Goal: Task Accomplishment & Management: Manage account settings

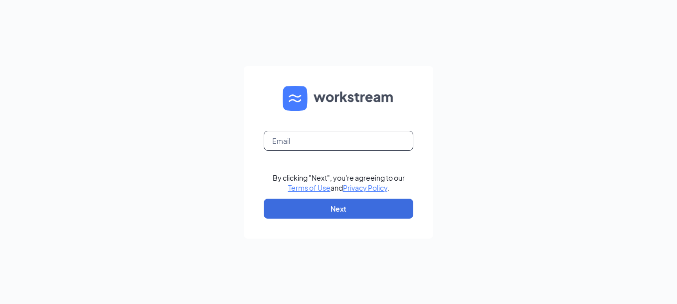
click at [304, 138] on input "text" at bounding box center [339, 141] width 150 height 20
type input "dd357515@brewingbrand.com"
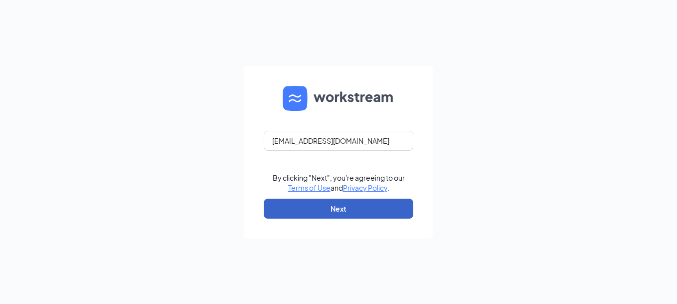
click at [376, 201] on button "Next" at bounding box center [339, 209] width 150 height 20
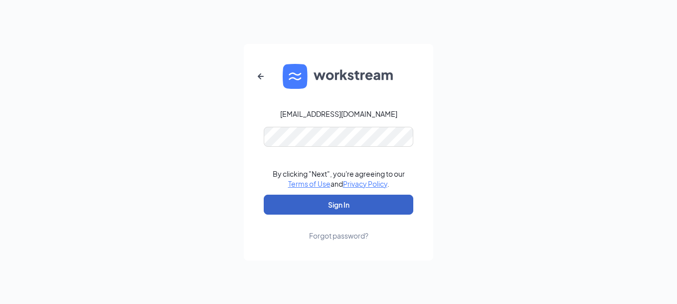
click at [264, 195] on button "Sign In" at bounding box center [339, 205] width 150 height 20
click at [321, 206] on button "Sign In" at bounding box center [339, 205] width 150 height 20
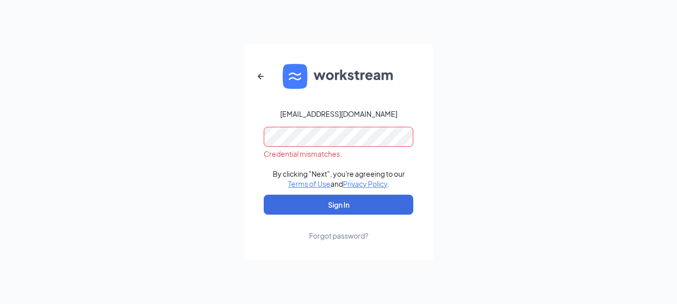
click at [217, 130] on div "dd357515@brewingbrand.com Credential mismatches. By clicking "Next", you're agr…" at bounding box center [338, 152] width 677 height 304
click at [264, 195] on button "Sign In" at bounding box center [339, 205] width 150 height 20
click at [297, 114] on div "dd357515@brewingbrand.com" at bounding box center [338, 114] width 117 height 10
click at [258, 78] on icon "ArrowLeftNew" at bounding box center [261, 76] width 12 height 12
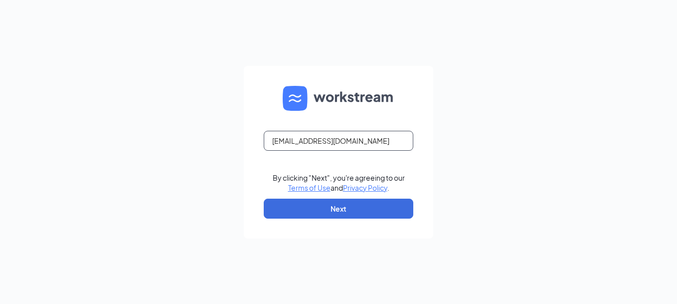
click at [281, 141] on input "dd357515@brewingbrand.com" at bounding box center [339, 141] width 150 height 20
click at [385, 148] on input "357515@brewingbrand.com" at bounding box center [339, 141] width 150 height 20
type input "357515@brewingbrand.com"
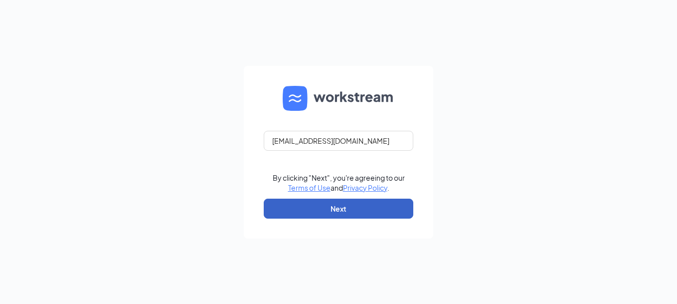
click at [365, 205] on button "Next" at bounding box center [339, 209] width 150 height 20
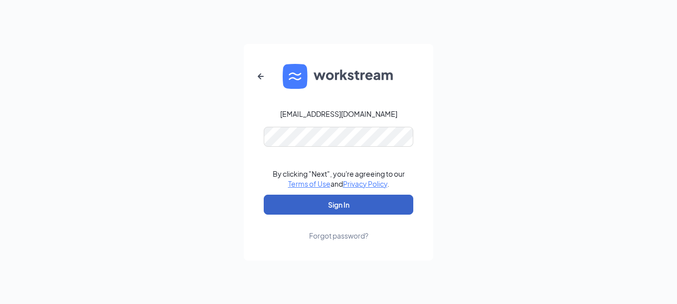
click at [346, 210] on button "Sign In" at bounding box center [339, 205] width 150 height 20
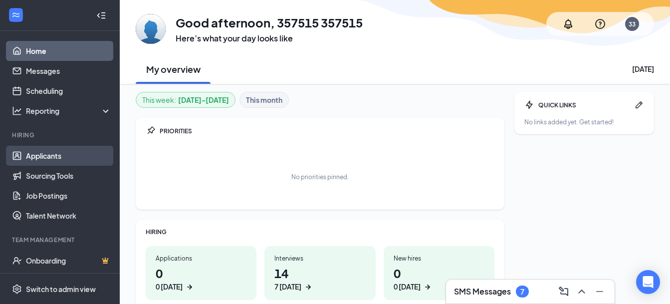
click at [57, 152] on link "Applicants" at bounding box center [68, 156] width 85 height 20
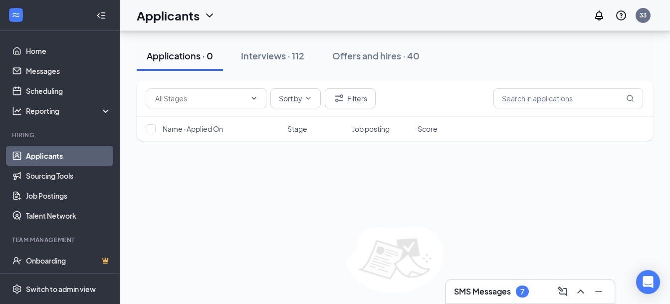
scroll to position [50, 0]
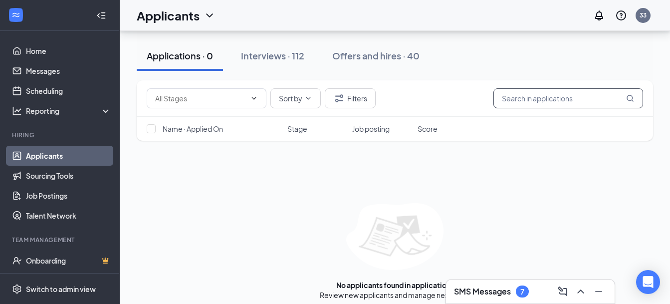
click at [550, 96] on input "text" at bounding box center [568, 98] width 150 height 20
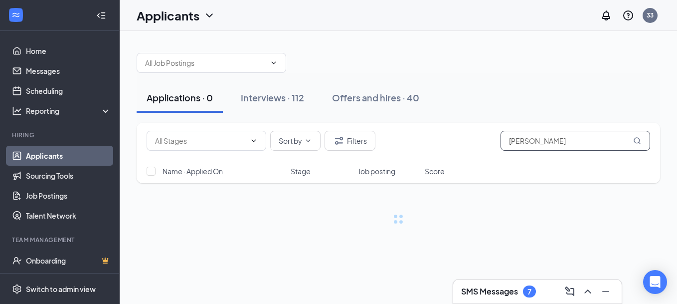
type input "[PERSON_NAME]"
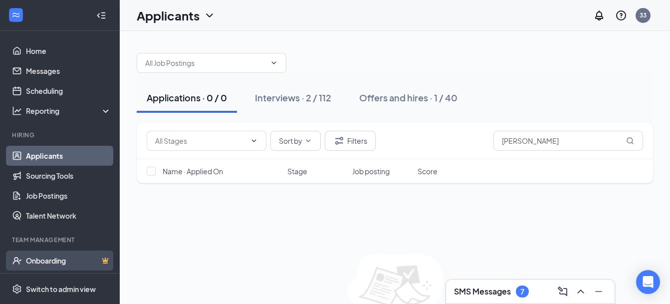
click at [66, 264] on link "Onboarding" at bounding box center [68, 260] width 85 height 20
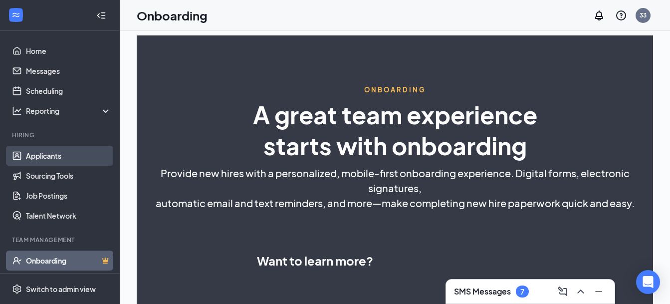
click at [58, 153] on link "Applicants" at bounding box center [68, 156] width 85 height 20
click at [29, 155] on link "Applicants" at bounding box center [68, 156] width 85 height 20
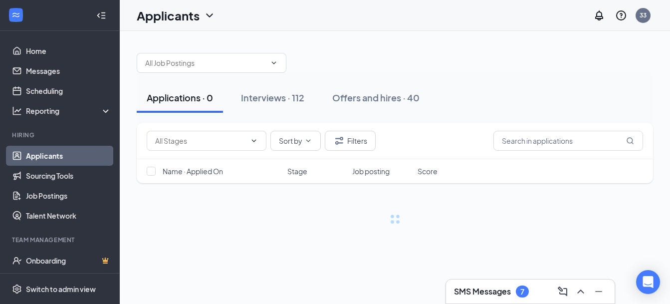
click at [26, 156] on link "Applicants" at bounding box center [68, 156] width 85 height 20
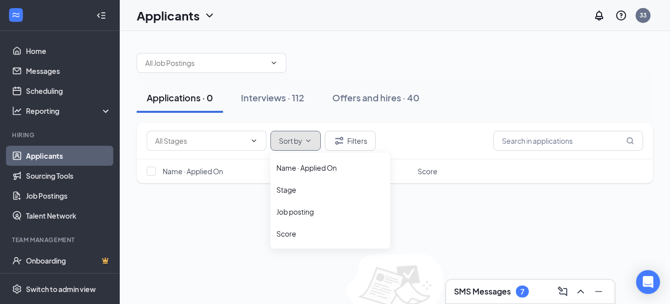
click at [312, 143] on icon "ChevronDown" at bounding box center [308, 141] width 8 height 8
click at [315, 165] on div "Name · Applied On" at bounding box center [330, 168] width 108 height 10
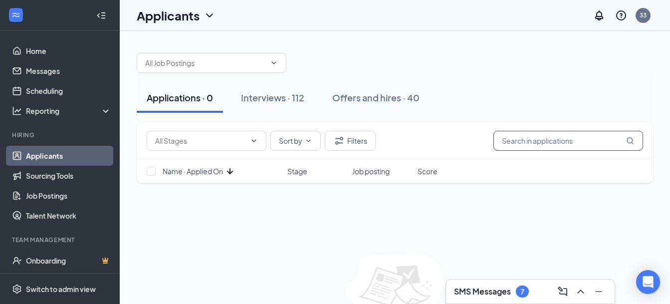
click at [514, 136] on input "text" at bounding box center [568, 141] width 150 height 20
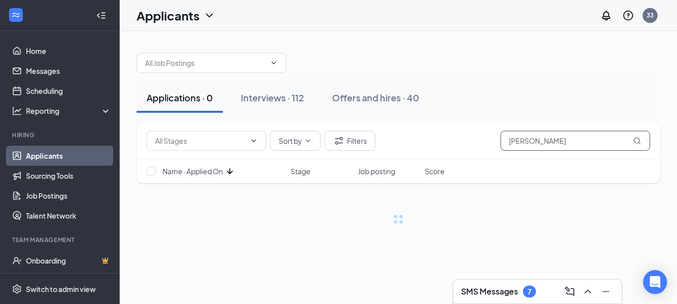
type input "[PERSON_NAME]"
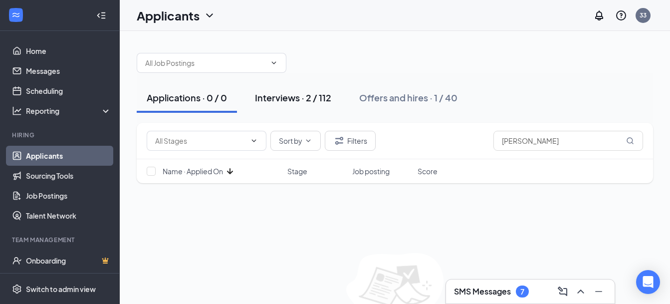
click at [287, 99] on div "Interviews · 2 / 112" at bounding box center [293, 97] width 76 height 12
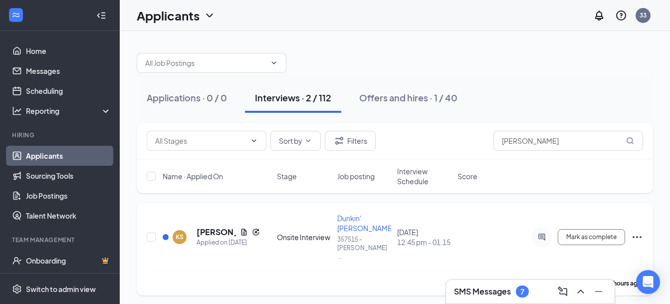
click at [360, 221] on span "Dunkin' [PERSON_NAME]/Finisher" at bounding box center [379, 222] width 85 height 19
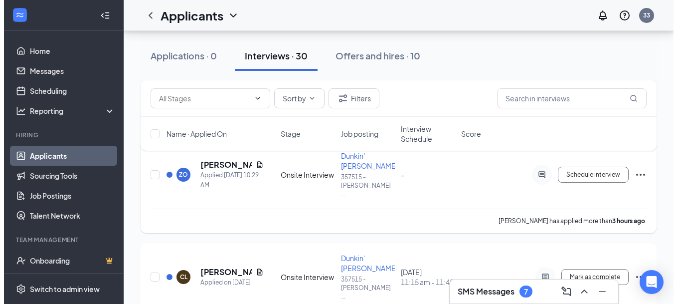
scroll to position [249, 0]
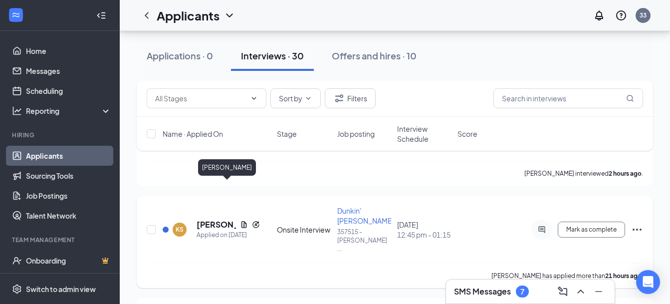
click at [212, 219] on h5 "[PERSON_NAME]" at bounding box center [216, 224] width 39 height 11
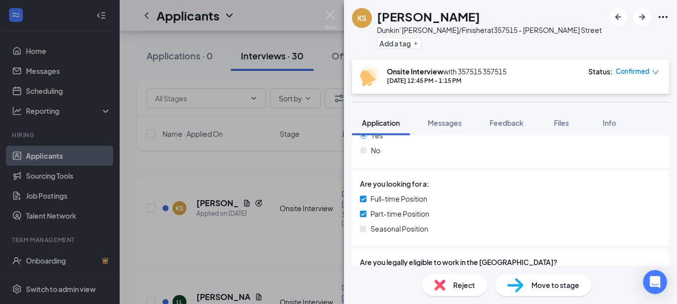
scroll to position [249, 0]
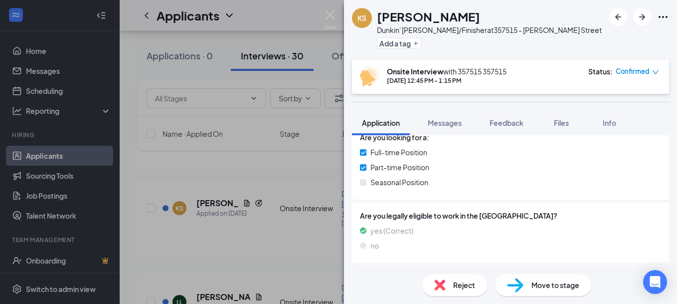
click at [578, 285] on span "Move to stage" at bounding box center [556, 284] width 48 height 11
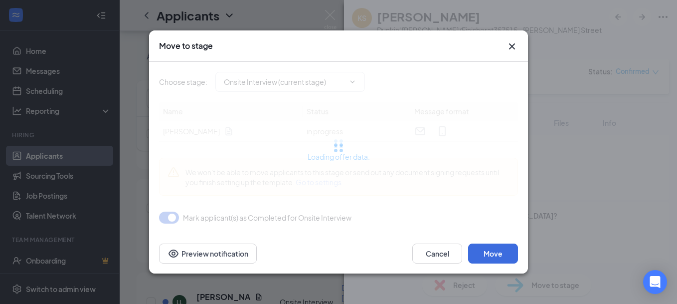
type input "Offer Letter (next stage)"
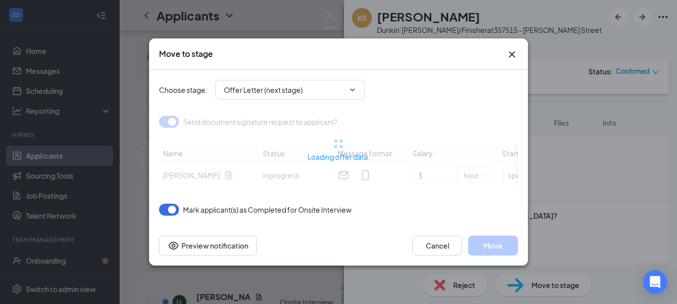
type input "[DATE]"
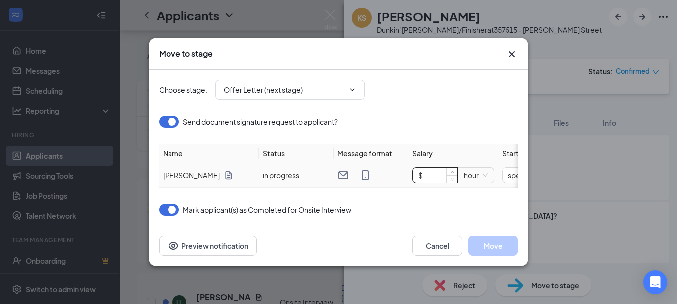
click at [431, 176] on input "$" at bounding box center [435, 175] width 44 height 15
type input "$ 15"
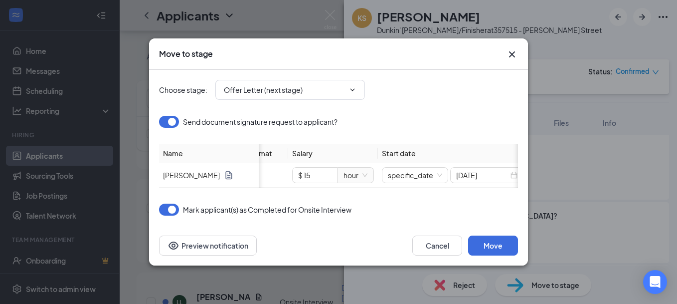
scroll to position [0, 130]
click at [430, 170] on span "specific_date" at bounding box center [406, 175] width 54 height 15
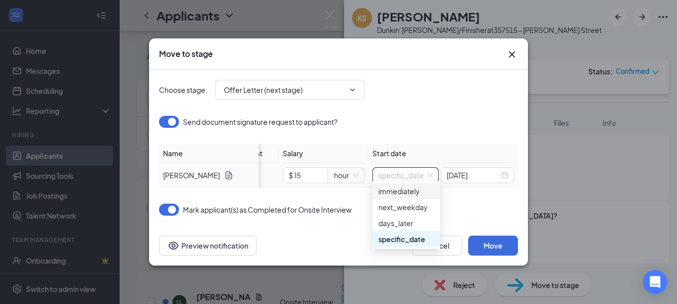
click at [423, 192] on div "immediately" at bounding box center [407, 191] width 56 height 11
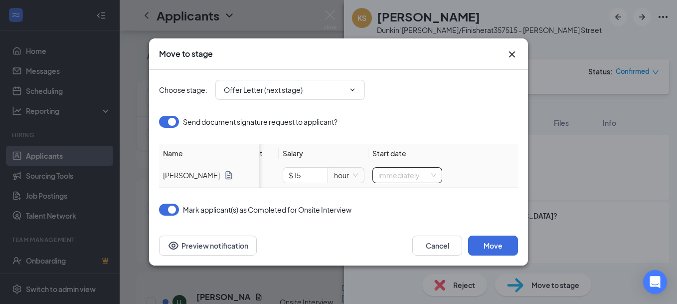
click at [429, 171] on span "immediately" at bounding box center [408, 175] width 58 height 15
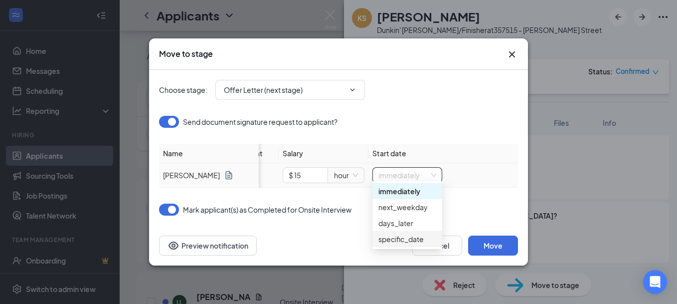
click at [419, 239] on div "specific_date" at bounding box center [408, 238] width 58 height 11
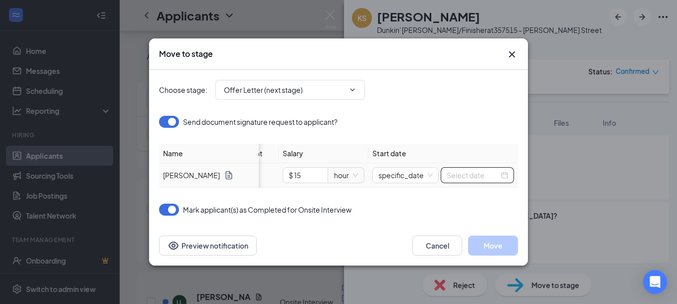
click at [504, 170] on div at bounding box center [477, 175] width 61 height 11
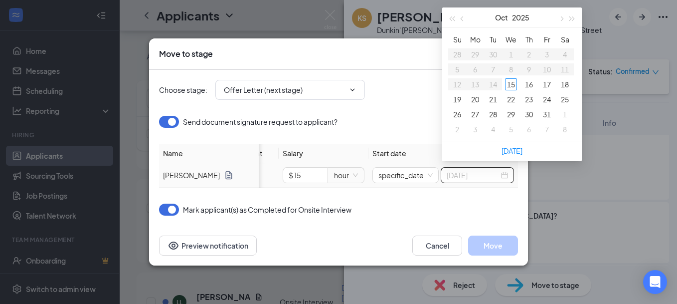
type input "[DATE]"
click at [542, 84] on div "17" at bounding box center [547, 84] width 12 height 12
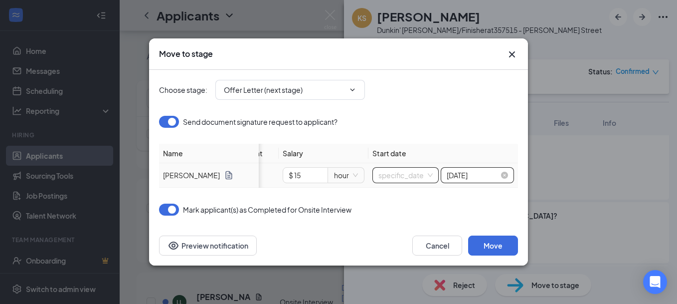
click at [432, 170] on span "specific_date" at bounding box center [406, 175] width 54 height 15
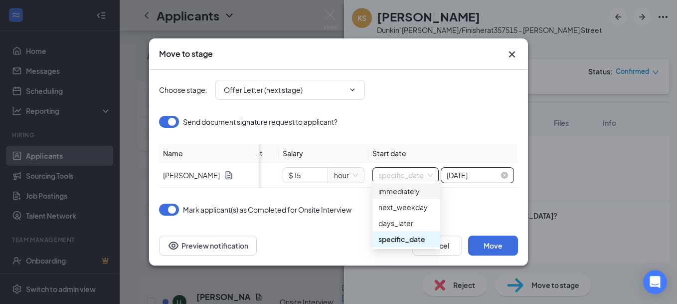
click at [456, 205] on div "Choose stage : Offer Letter (next stage) Send document signature request to app…" at bounding box center [338, 143] width 359 height 146
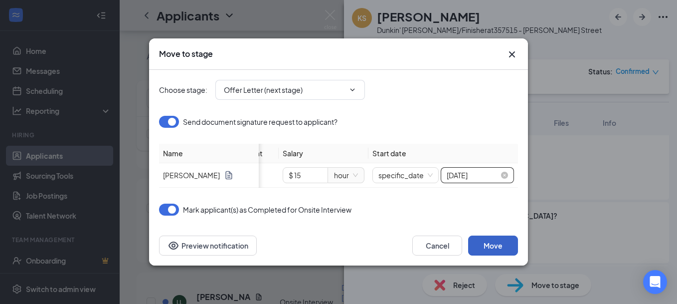
click at [503, 246] on button "Move" at bounding box center [493, 245] width 50 height 20
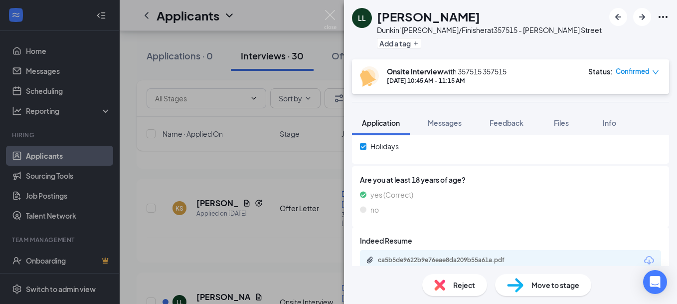
scroll to position [429, 0]
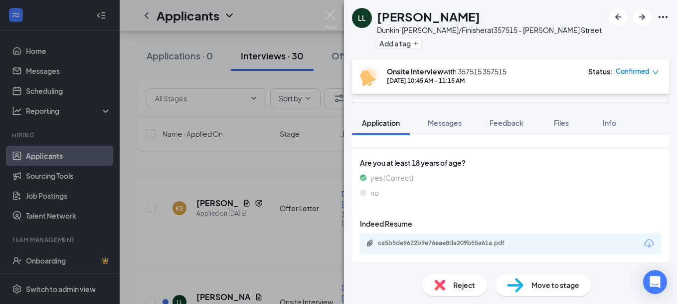
click at [528, 282] on div "Move to stage" at bounding box center [543, 285] width 96 height 22
type input "Offer Letter (next stage)"
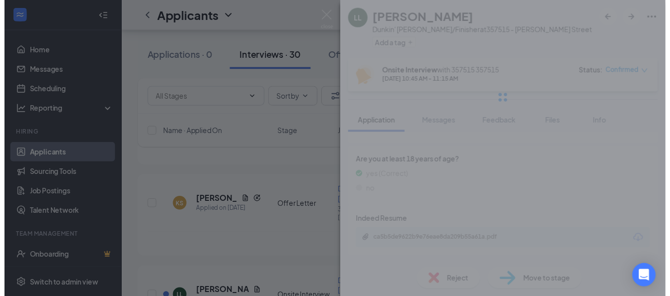
scroll to position [425, 0]
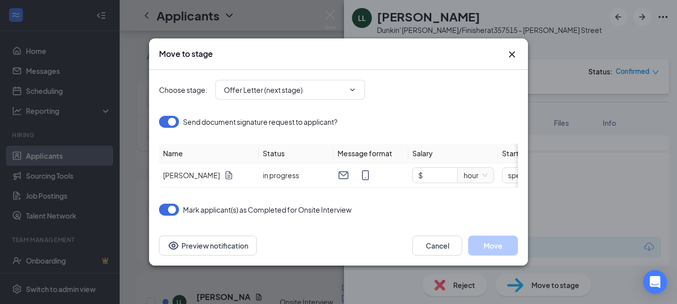
click at [513, 49] on icon "Cross" at bounding box center [512, 54] width 12 height 12
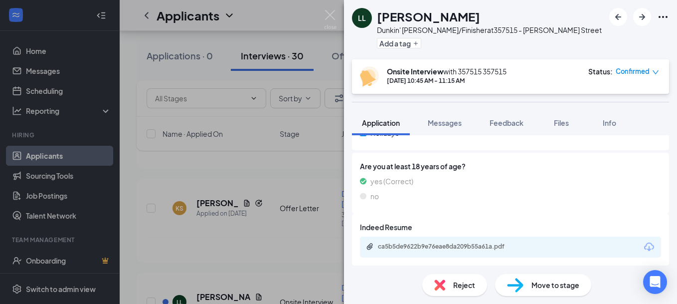
click at [134, 244] on div "LL [PERSON_NAME]' [PERSON_NAME]/Finisher at [STREET_ADDRESS][PERSON_NAME] Add a…" at bounding box center [338, 152] width 677 height 304
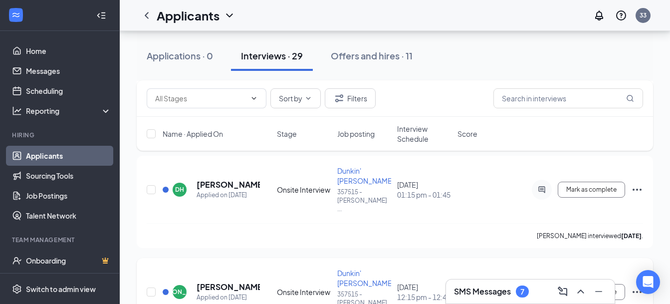
scroll to position [898, 0]
